Goal: Information Seeking & Learning: Learn about a topic

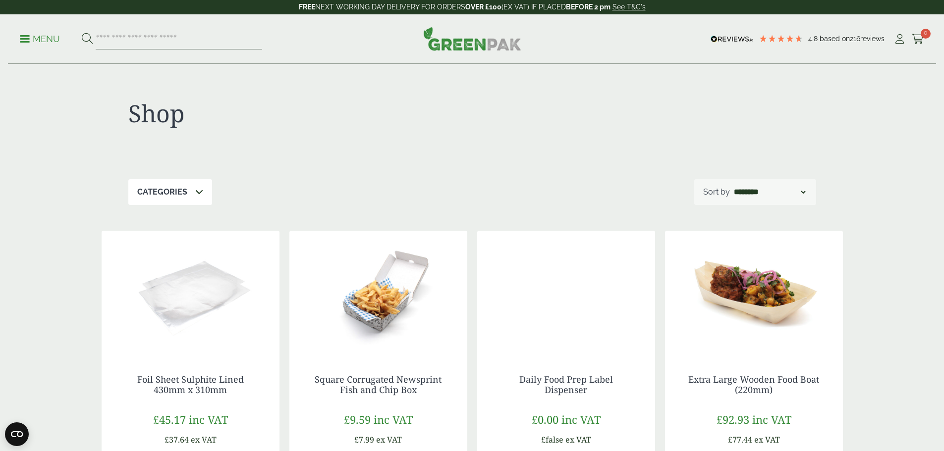
click at [32, 45] on p "Menu" at bounding box center [40, 39] width 40 height 12
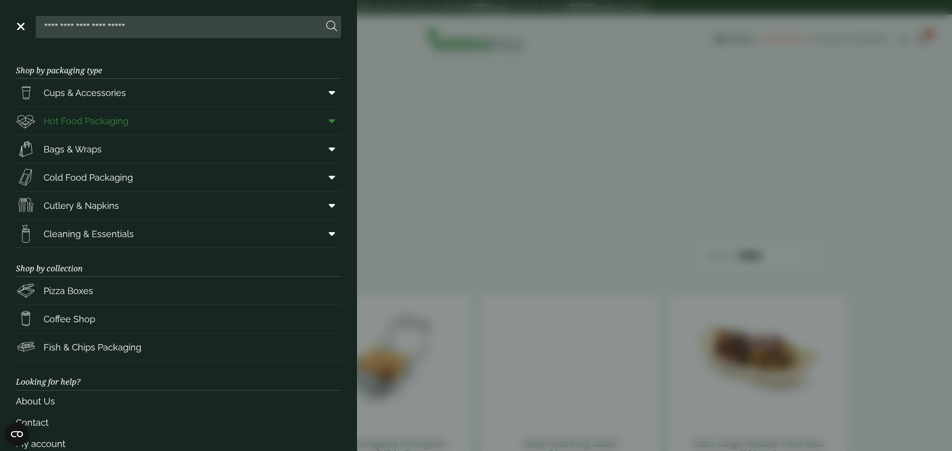
click at [63, 113] on span "Hot Food Packaging" at bounding box center [72, 121] width 112 height 20
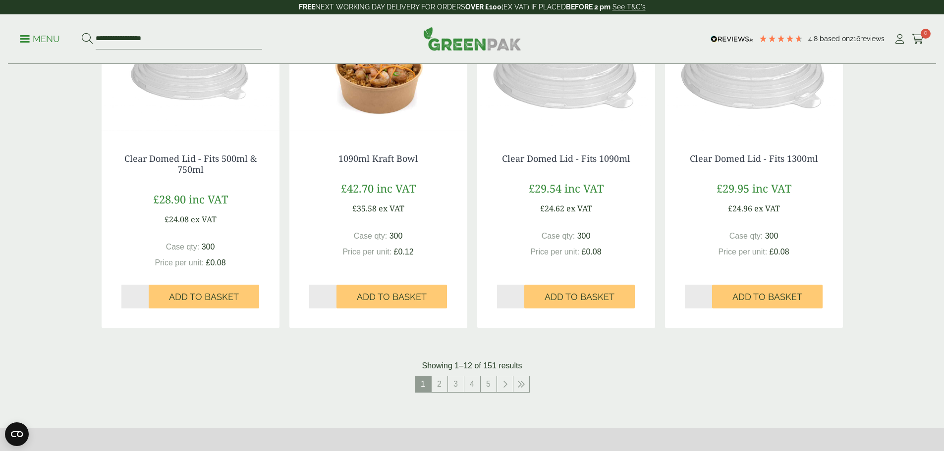
scroll to position [1239, 0]
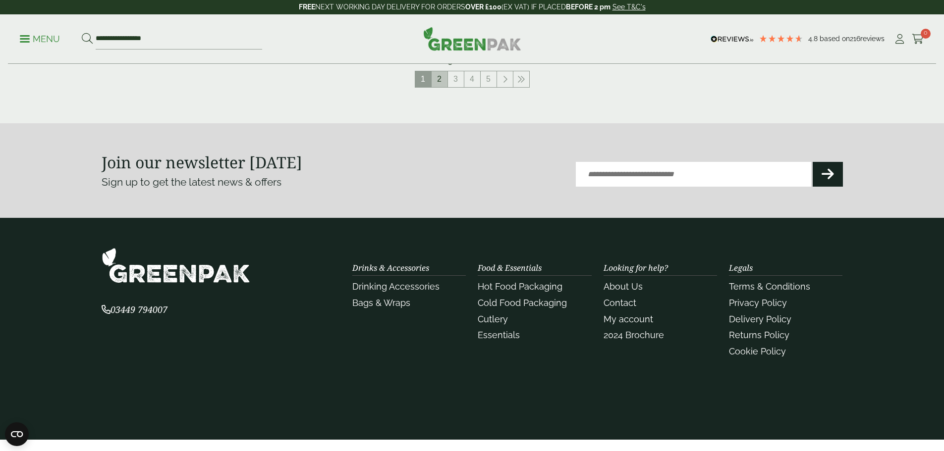
click at [439, 82] on link "2" at bounding box center [440, 79] width 16 height 16
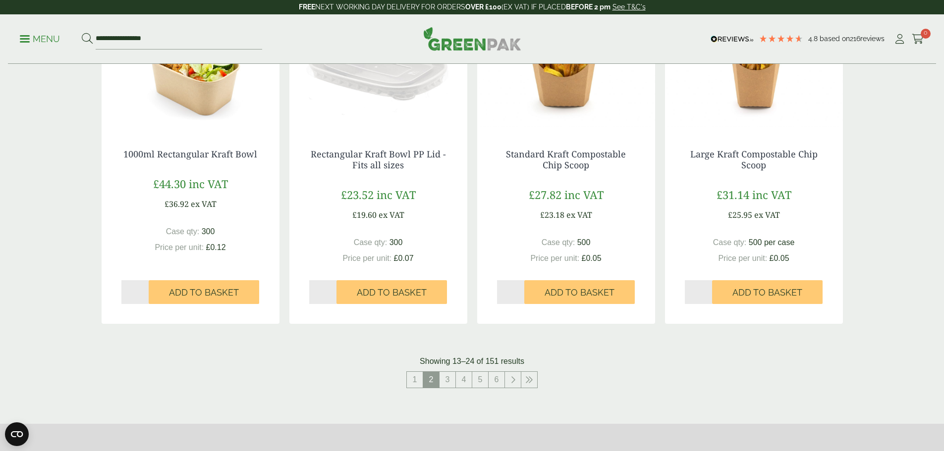
scroll to position [1189, 0]
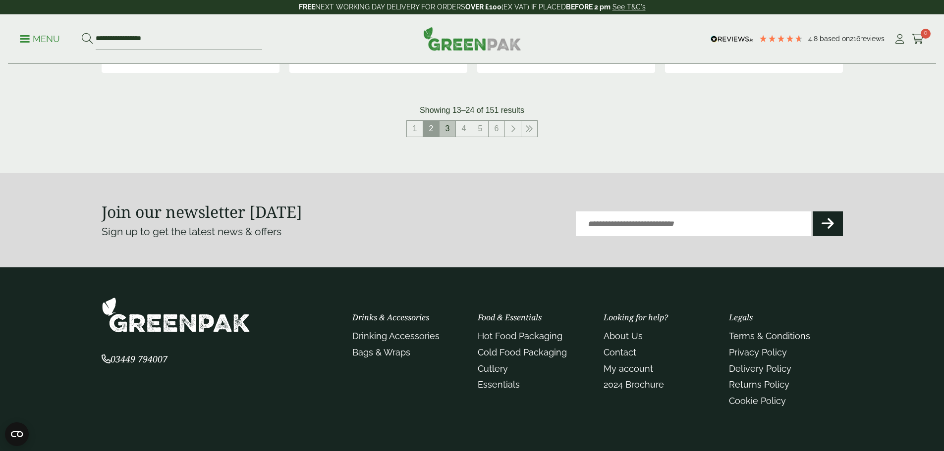
click at [445, 128] on link "3" at bounding box center [448, 129] width 16 height 16
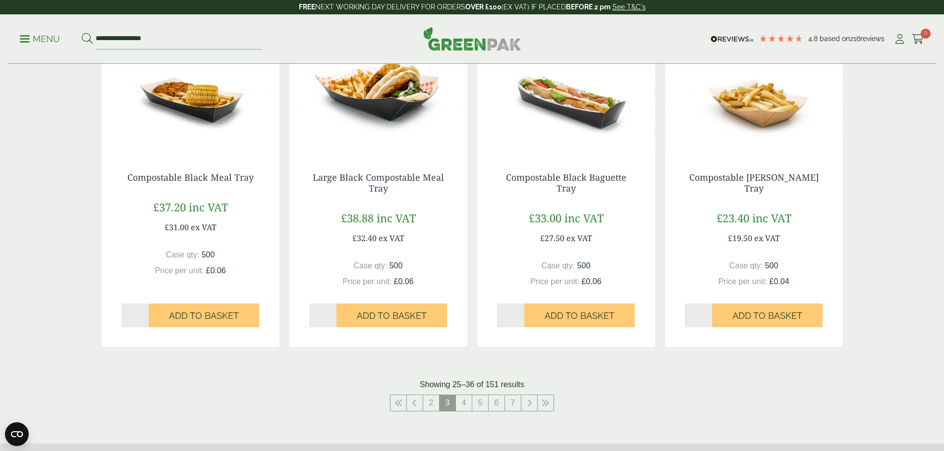
scroll to position [991, 0]
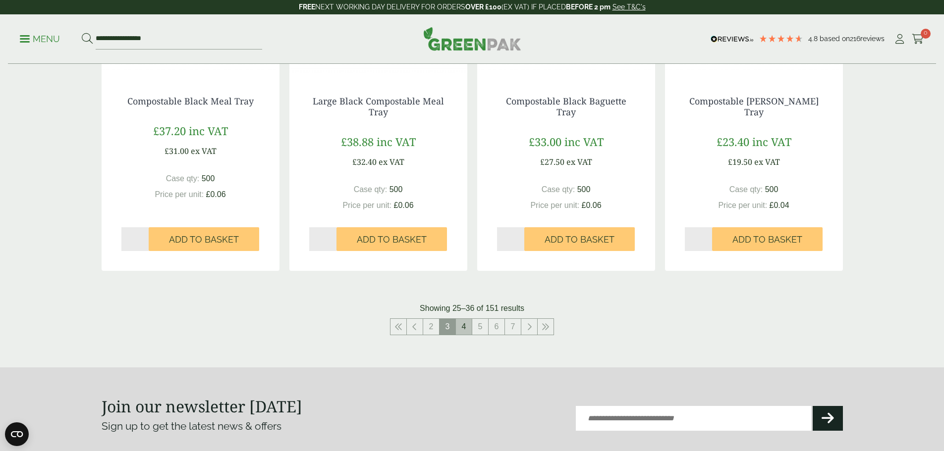
click at [460, 325] on link "4" at bounding box center [464, 327] width 16 height 16
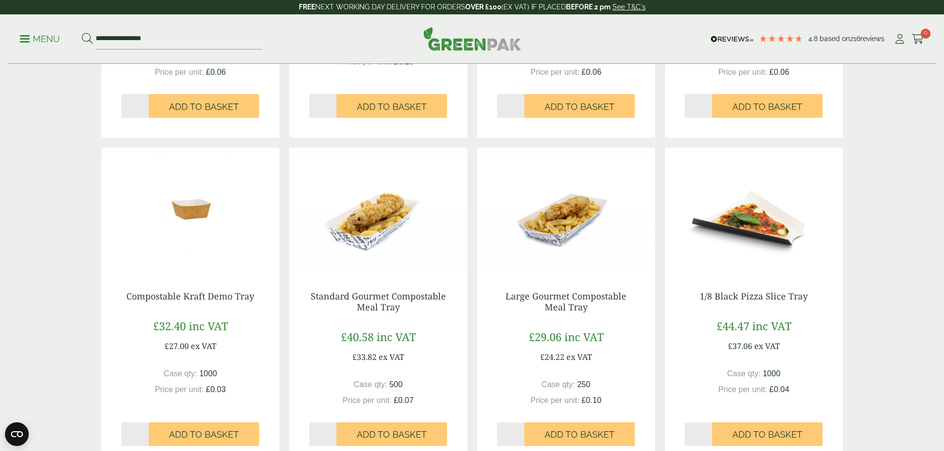
scroll to position [991, 0]
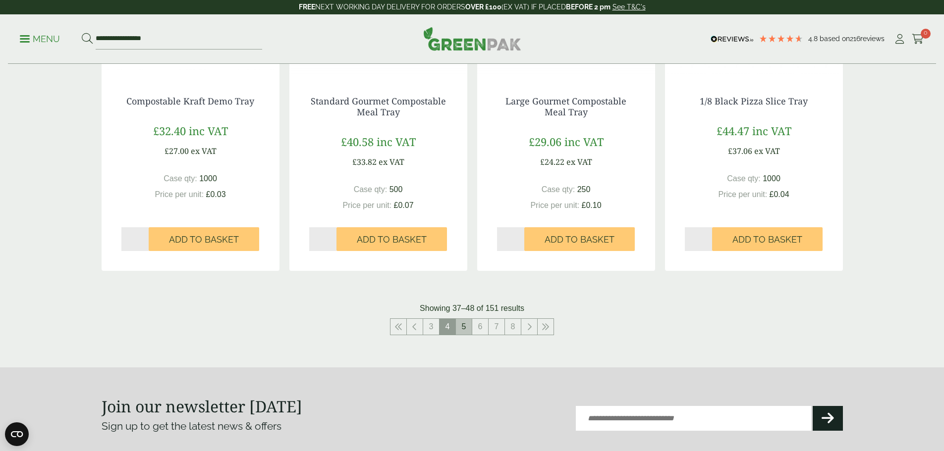
click at [462, 326] on link "5" at bounding box center [464, 327] width 16 height 16
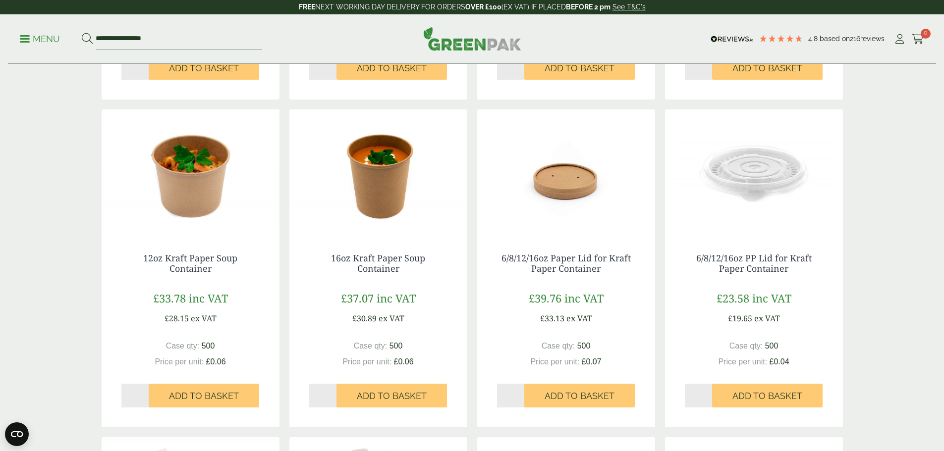
scroll to position [1041, 0]
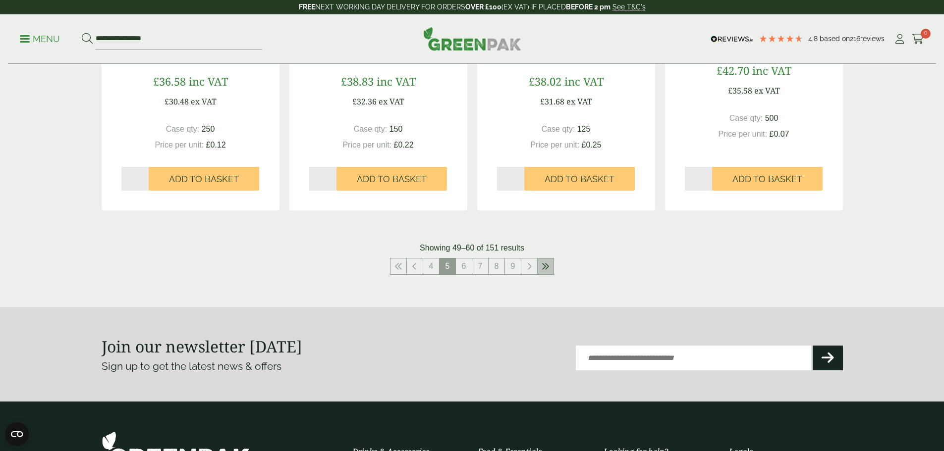
click at [553, 268] on link at bounding box center [546, 267] width 16 height 16
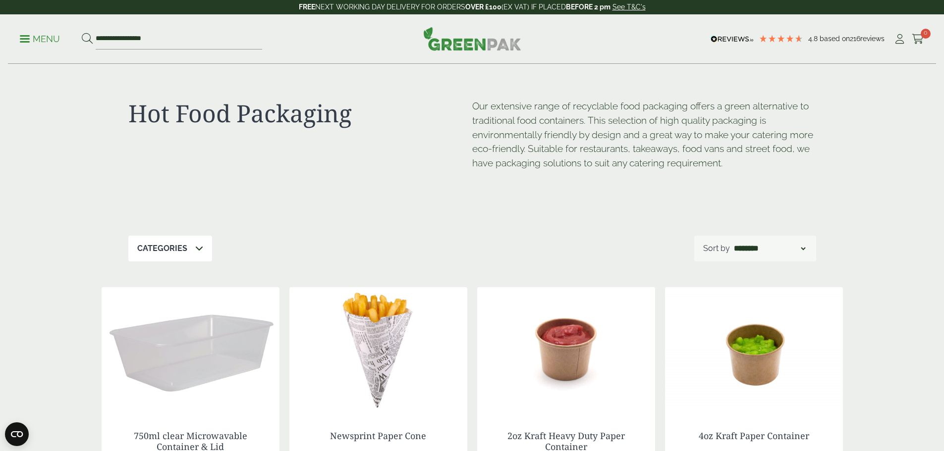
click at [30, 38] on span at bounding box center [25, 38] width 10 height 1
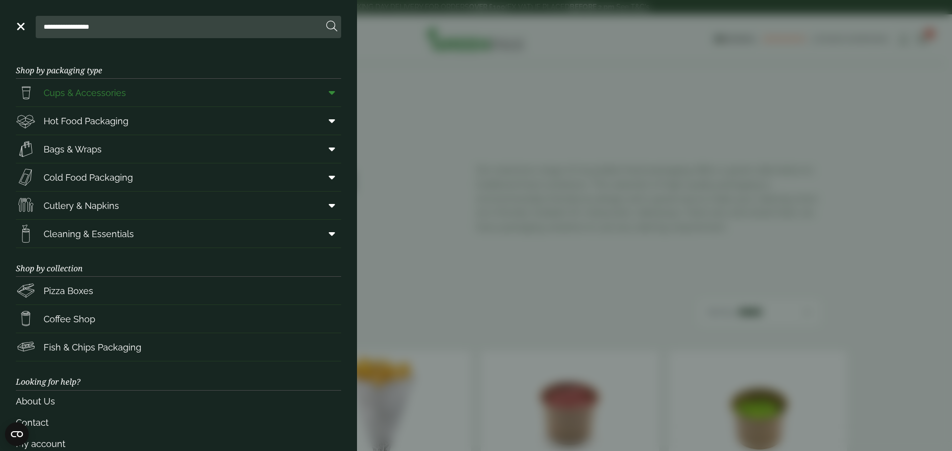
click at [328, 91] on span at bounding box center [330, 92] width 22 height 19
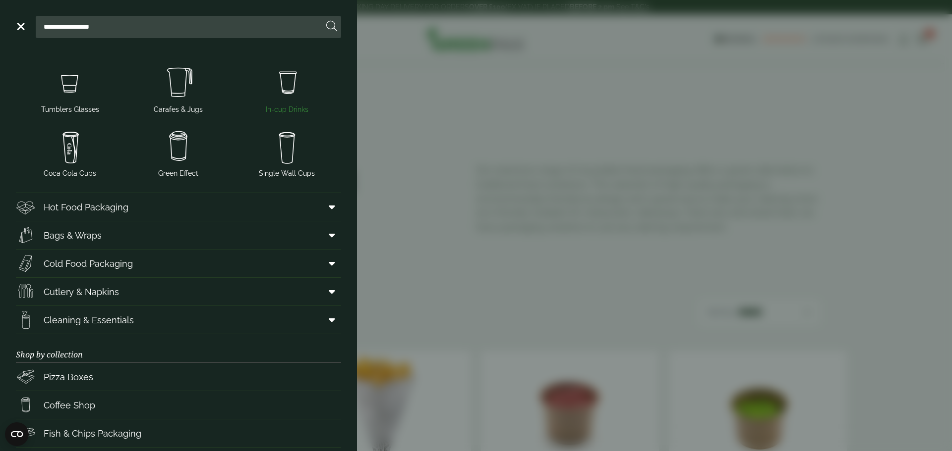
scroll to position [198, 0]
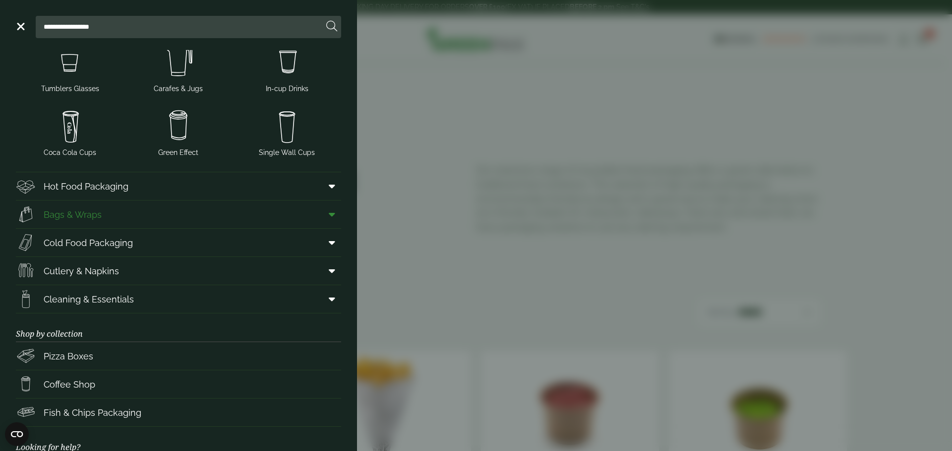
click at [329, 213] on icon at bounding box center [332, 215] width 6 height 10
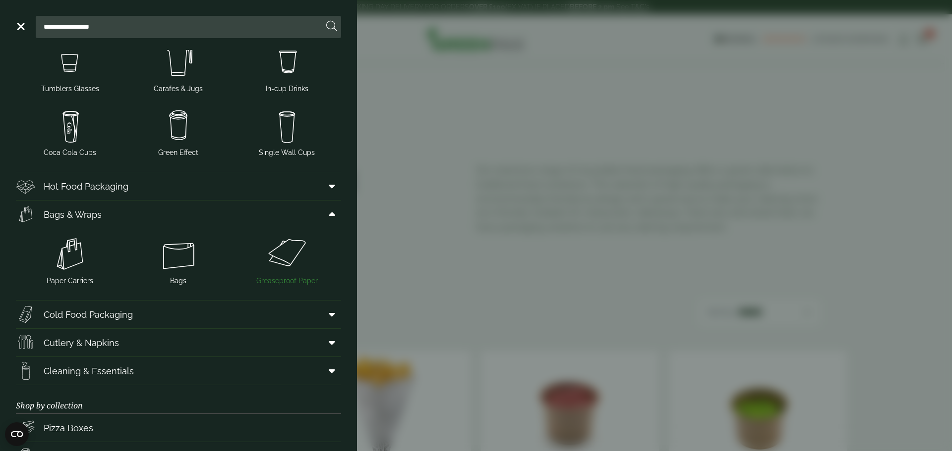
click at [263, 254] on img at bounding box center [286, 254] width 101 height 40
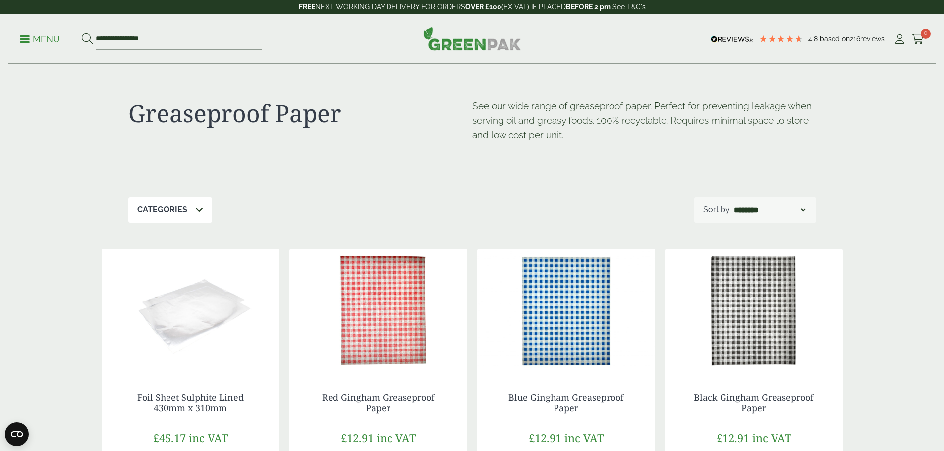
click at [205, 213] on div "Categories" at bounding box center [170, 210] width 84 height 26
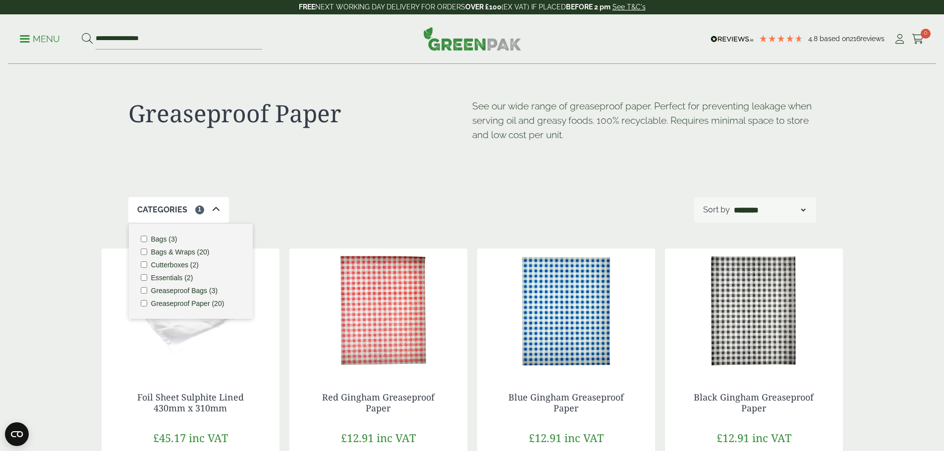
click at [144, 248] on ul "Bags (3) Bags & Wraps (20) Cutterboxes (2) Essentials (2) Greaseproof Bags (3) …" at bounding box center [191, 271] width 124 height 95
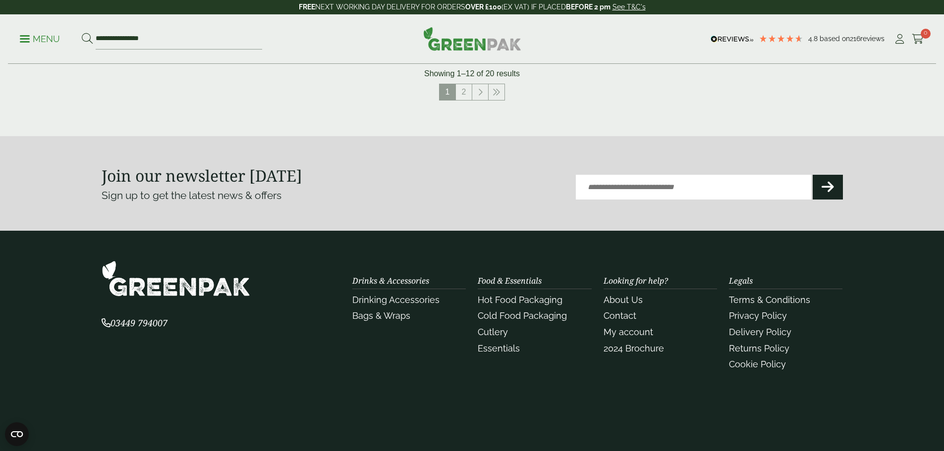
scroll to position [1189, 0]
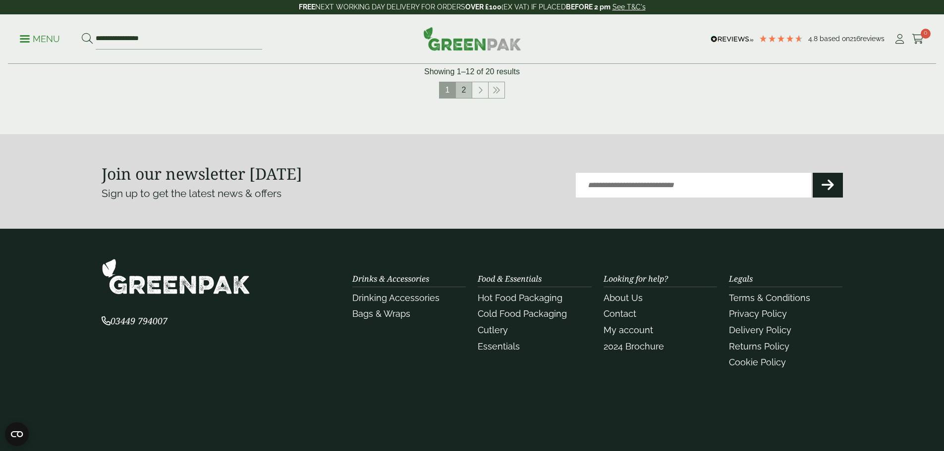
click at [460, 97] on link "2" at bounding box center [464, 90] width 16 height 16
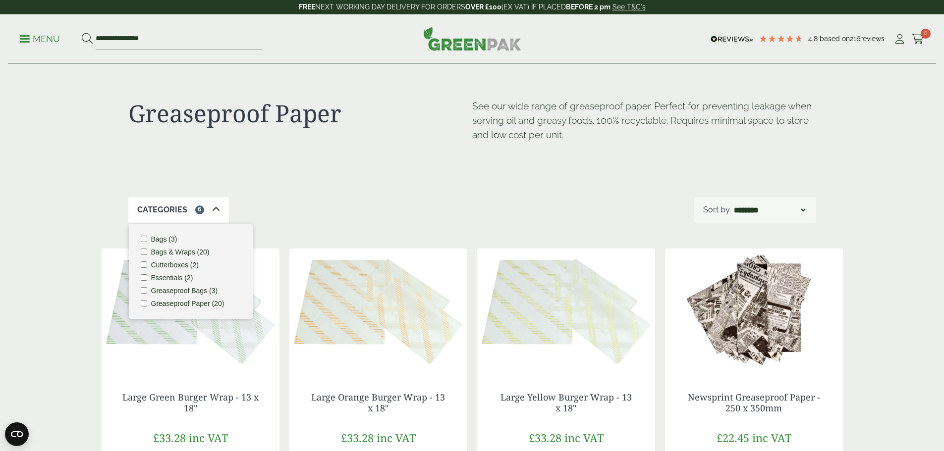
click at [27, 43] on p "Menu" at bounding box center [40, 39] width 40 height 12
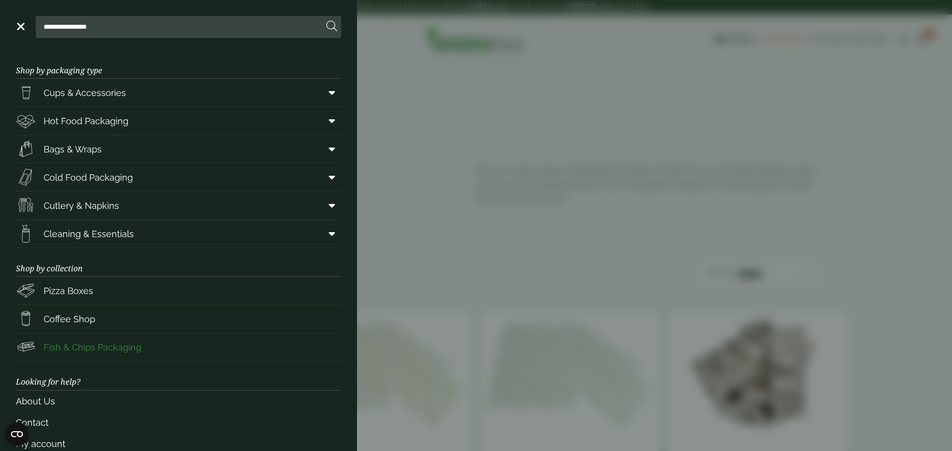
click at [97, 350] on span "Fish & Chips Packaging" at bounding box center [93, 347] width 98 height 13
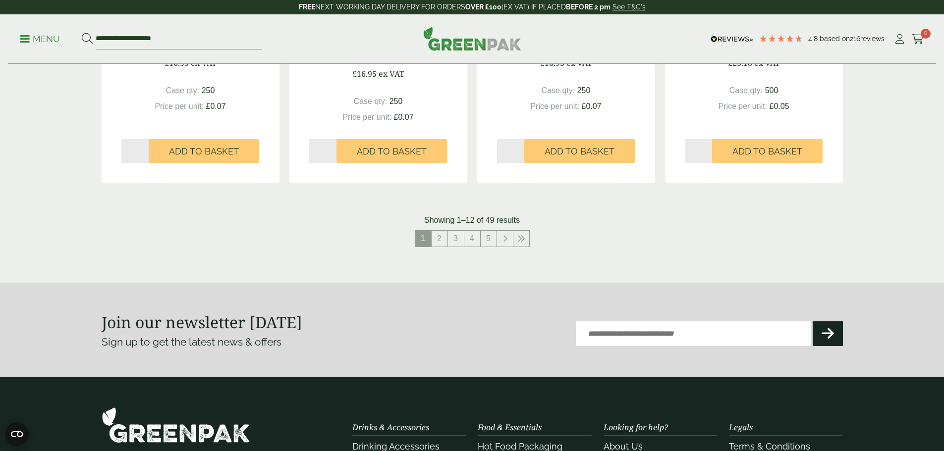
scroll to position [1041, 0]
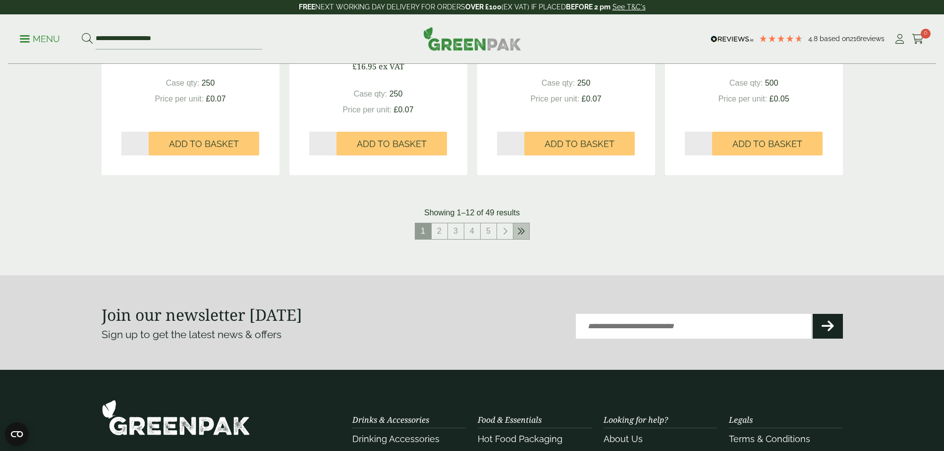
click at [522, 237] on link at bounding box center [521, 232] width 16 height 16
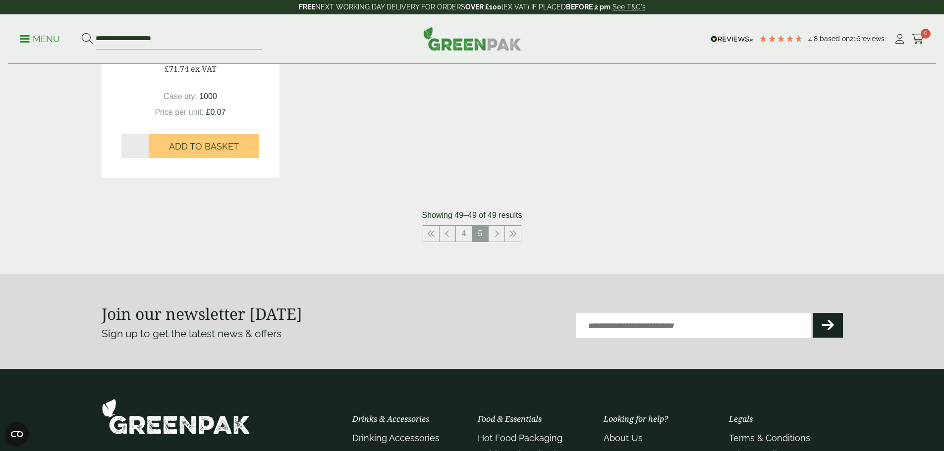
scroll to position [296, 0]
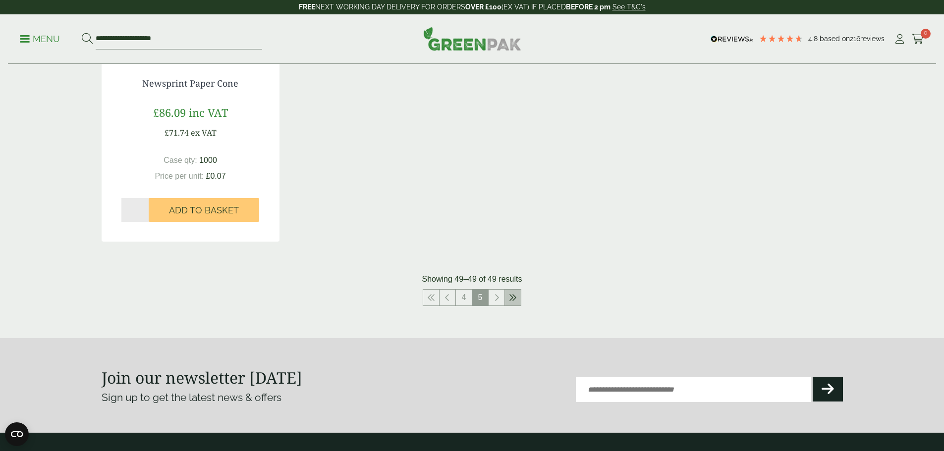
click at [512, 300] on icon at bounding box center [513, 298] width 8 height 8
click at [459, 300] on link "4" at bounding box center [464, 298] width 16 height 16
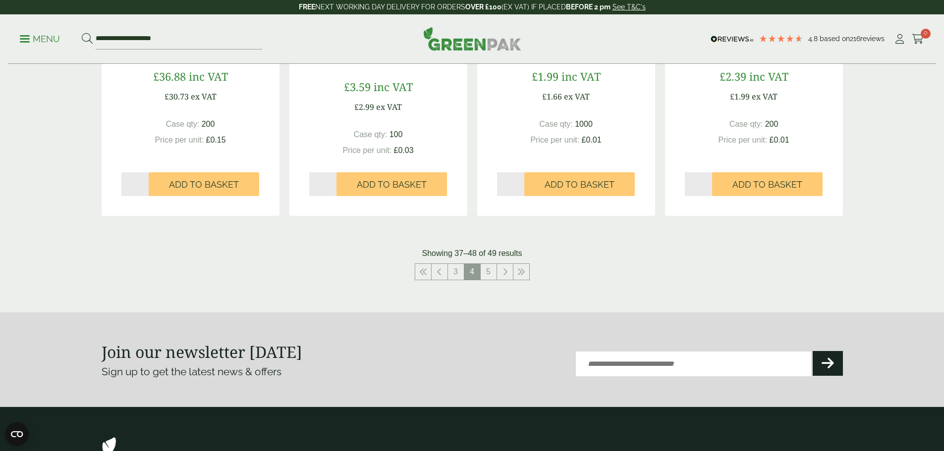
scroll to position [990, 0]
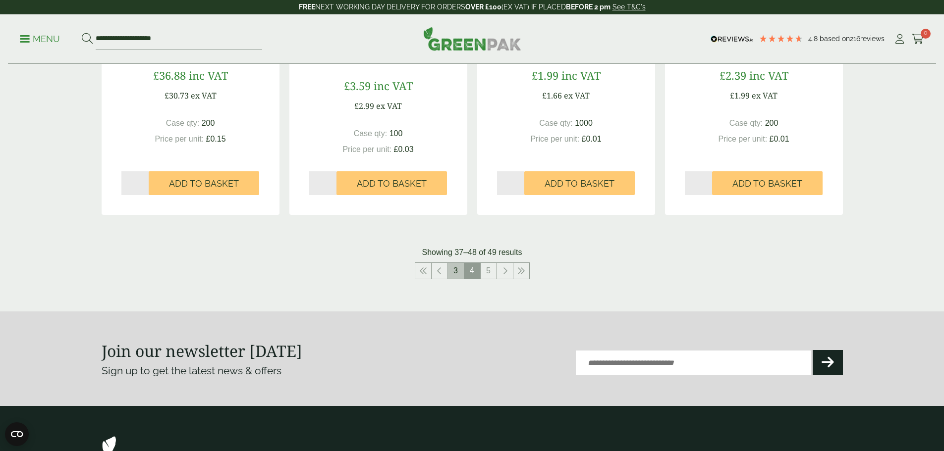
click at [454, 276] on link "3" at bounding box center [456, 271] width 16 height 16
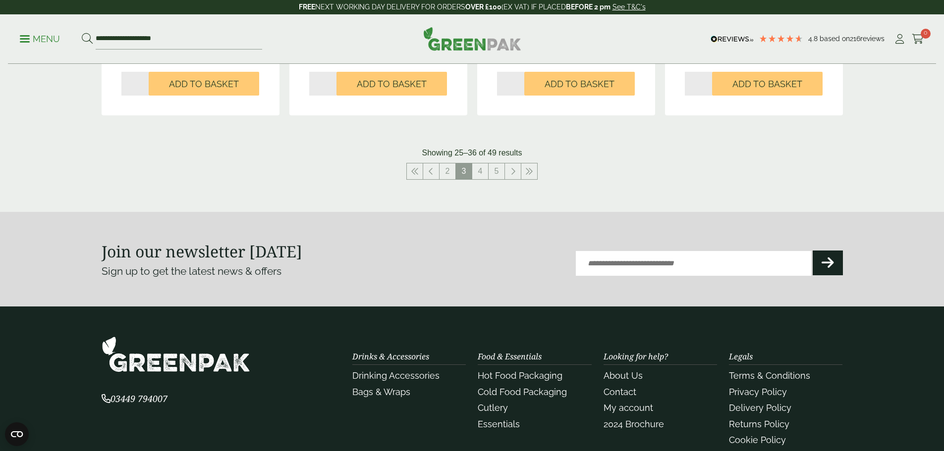
scroll to position [1090, 0]
drag, startPoint x: 450, startPoint y: 164, endPoint x: 460, endPoint y: 172, distance: 13.0
click at [450, 164] on link "2" at bounding box center [448, 171] width 16 height 16
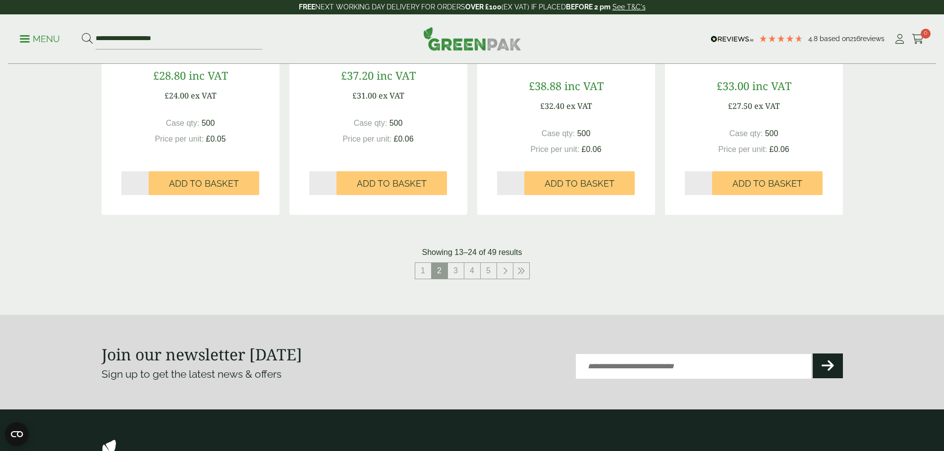
scroll to position [991, 0]
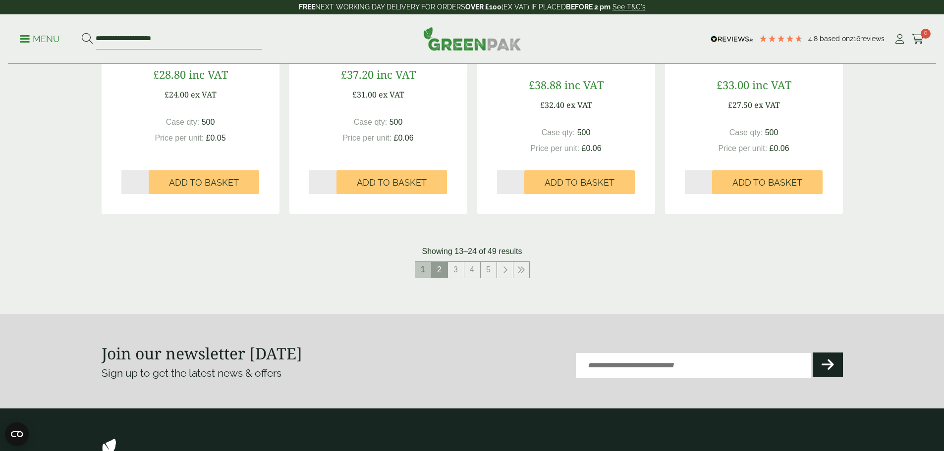
click at [426, 268] on link "1" at bounding box center [423, 270] width 16 height 16
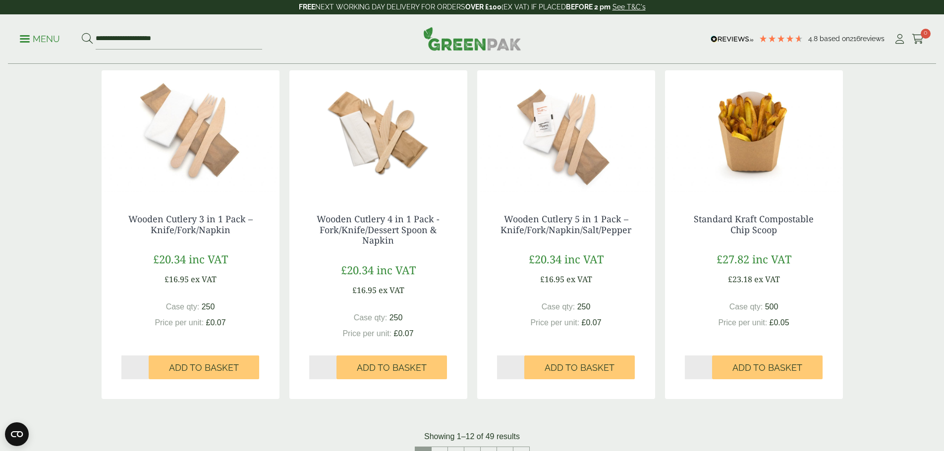
scroll to position [991, 0]
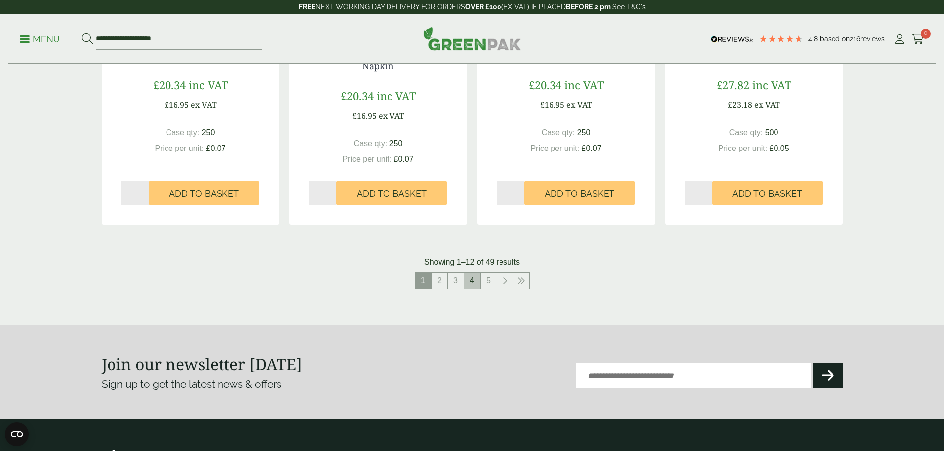
click at [475, 281] on link "4" at bounding box center [472, 281] width 16 height 16
